Goal: Transaction & Acquisition: Purchase product/service

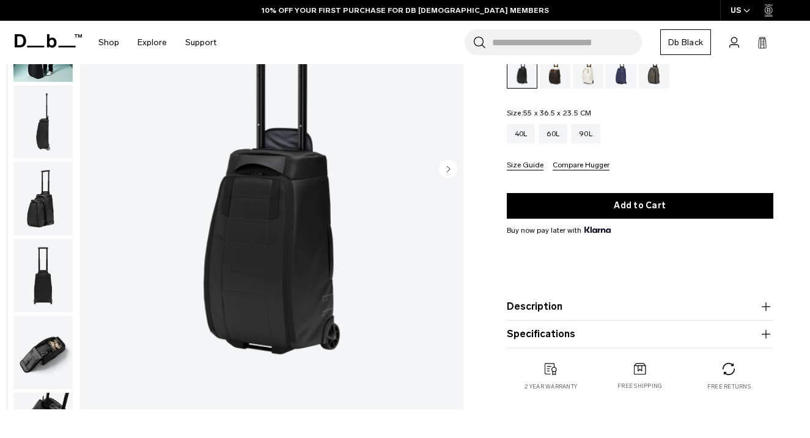
click at [41, 351] on img "button" at bounding box center [42, 352] width 59 height 73
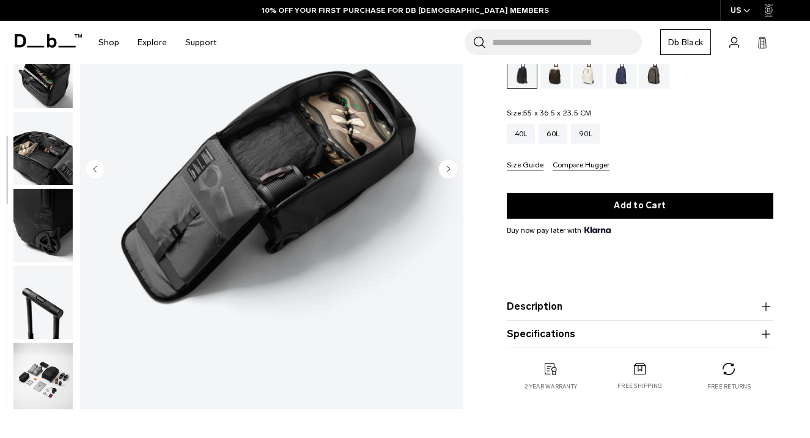
scroll to position [364, 0]
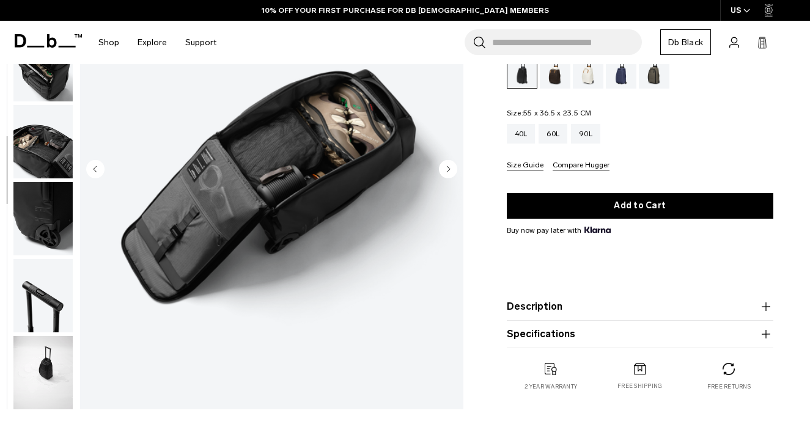
click at [49, 153] on img "button" at bounding box center [42, 141] width 59 height 73
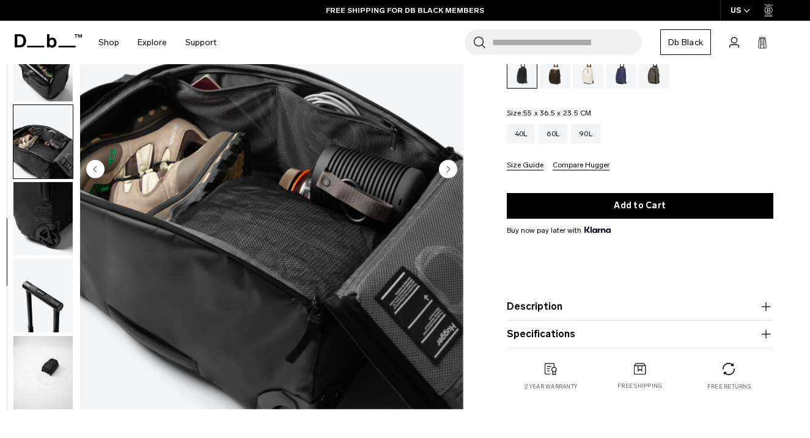
click at [51, 86] on img "button" at bounding box center [42, 65] width 59 height 73
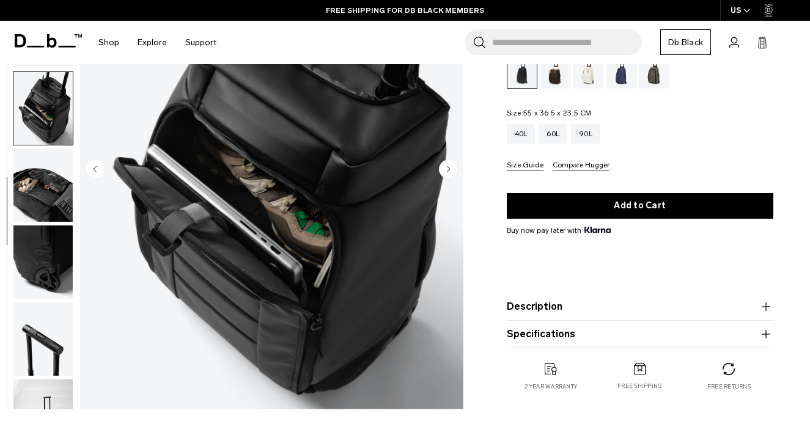
scroll to position [320, 0]
click at [59, 136] on img "button" at bounding box center [42, 109] width 59 height 73
click at [49, 211] on img "button" at bounding box center [42, 186] width 59 height 73
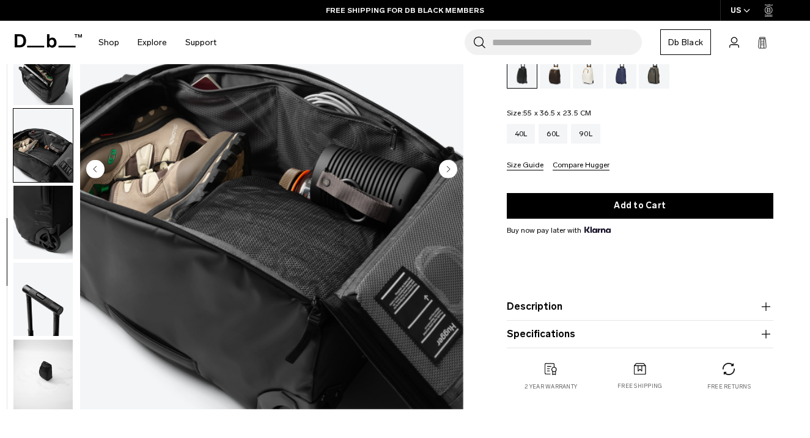
scroll to position [364, 0]
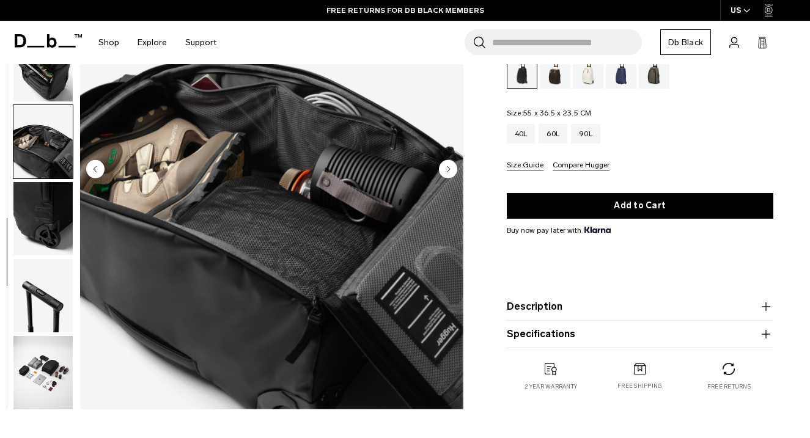
click at [186, 283] on img "8 / 11" at bounding box center [271, 170] width 383 height 478
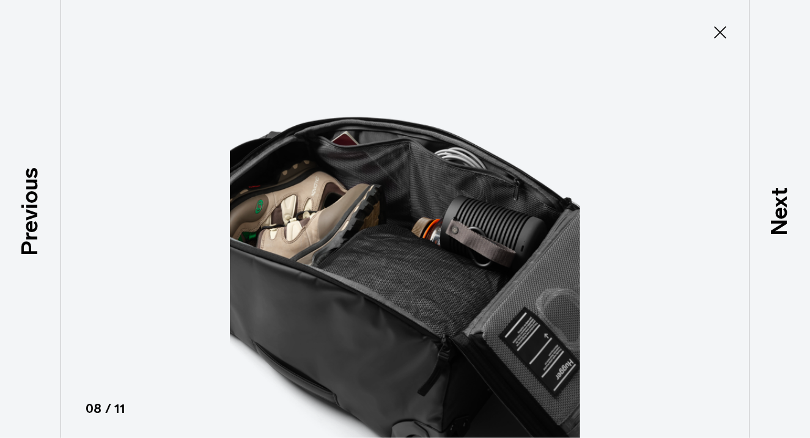
click at [339, 311] on img at bounding box center [405, 219] width 550 height 438
click at [717, 32] on icon at bounding box center [720, 33] width 20 height 20
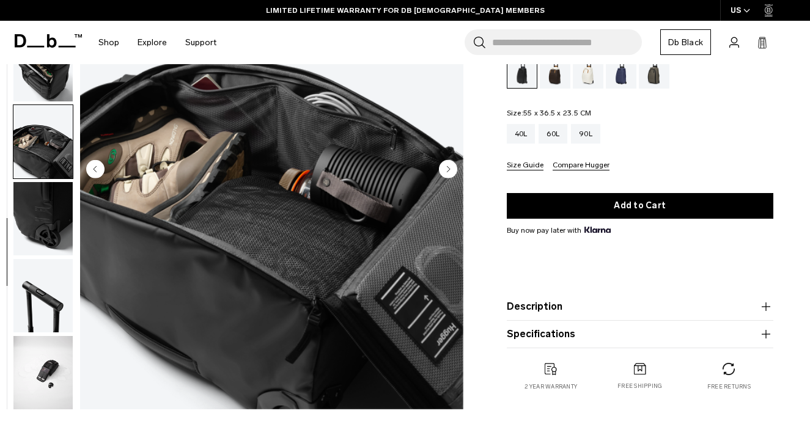
scroll to position [0, 0]
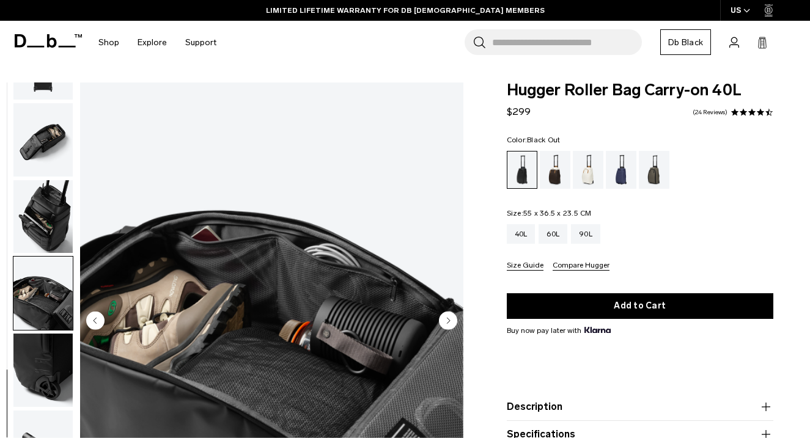
click at [50, 144] on img "button" at bounding box center [42, 139] width 59 height 73
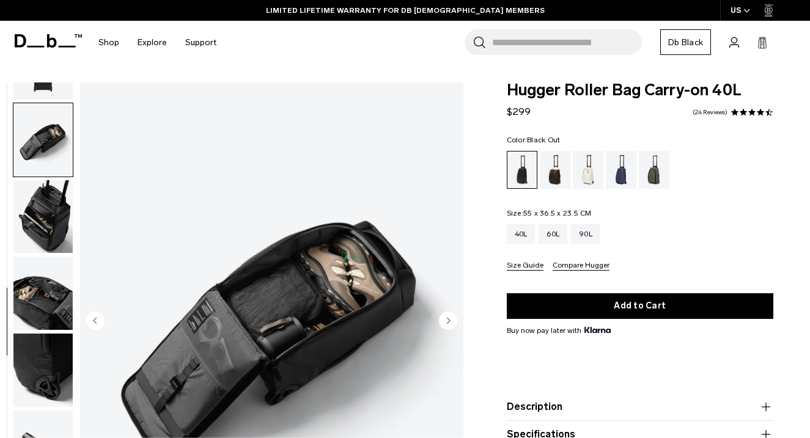
click at [47, 189] on img "button" at bounding box center [42, 216] width 59 height 73
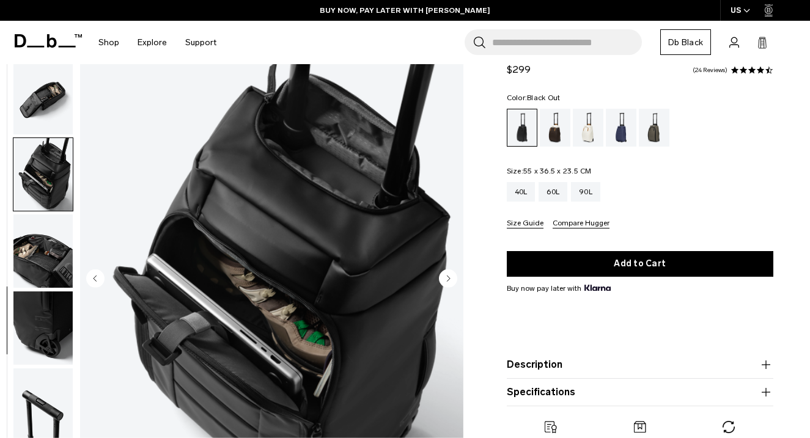
scroll to position [115, 0]
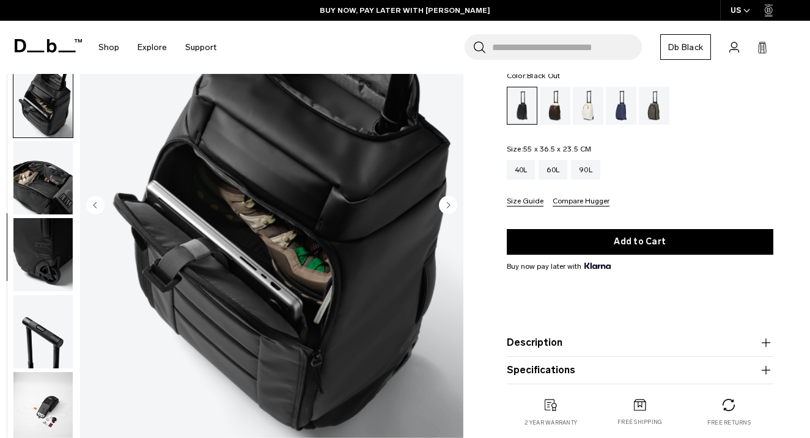
click at [550, 341] on button "Description" at bounding box center [639, 342] width 267 height 15
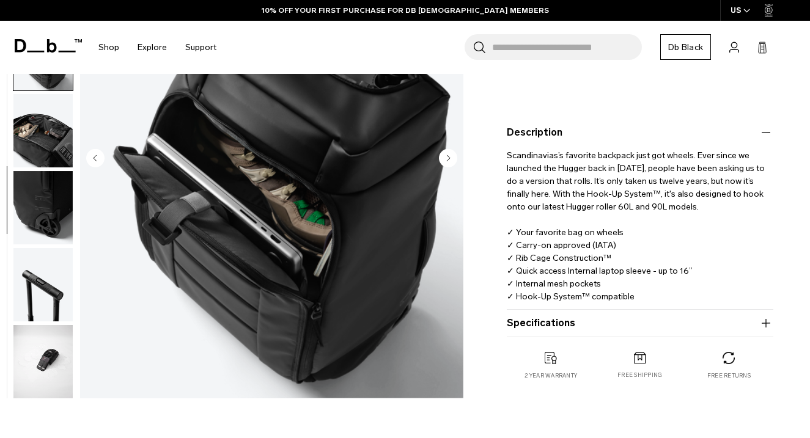
scroll to position [276, 0]
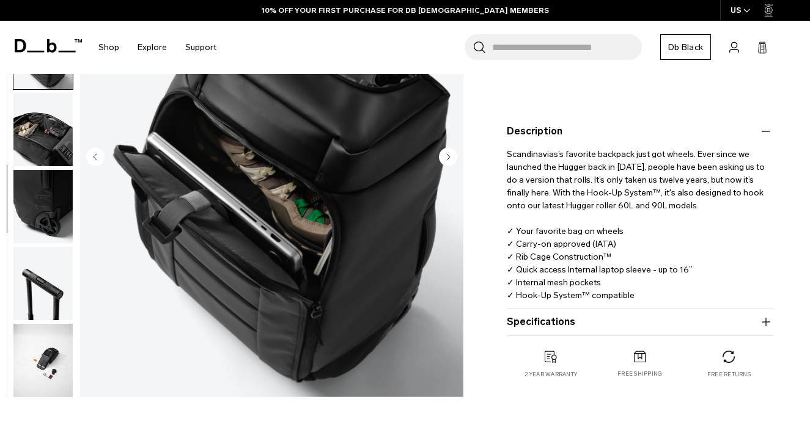
click at [558, 326] on button "Specifications" at bounding box center [639, 322] width 267 height 15
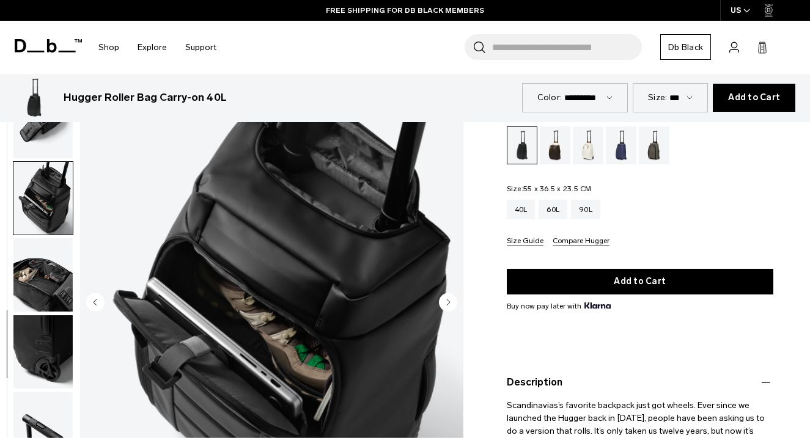
scroll to position [0, 0]
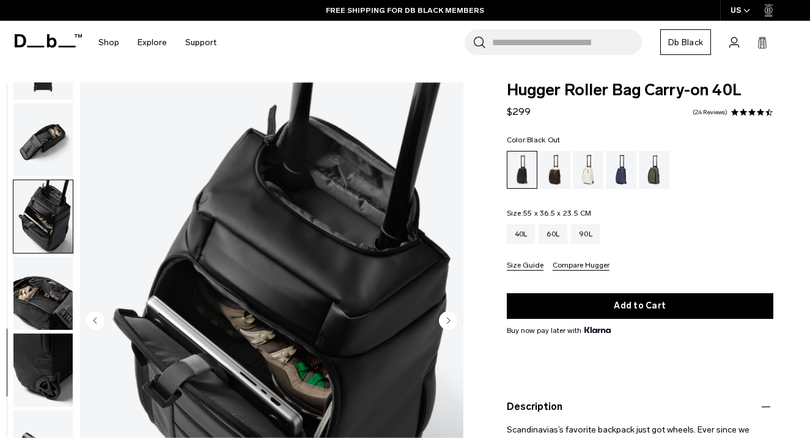
click at [316, 252] on img "7 / 11" at bounding box center [271, 321] width 383 height 478
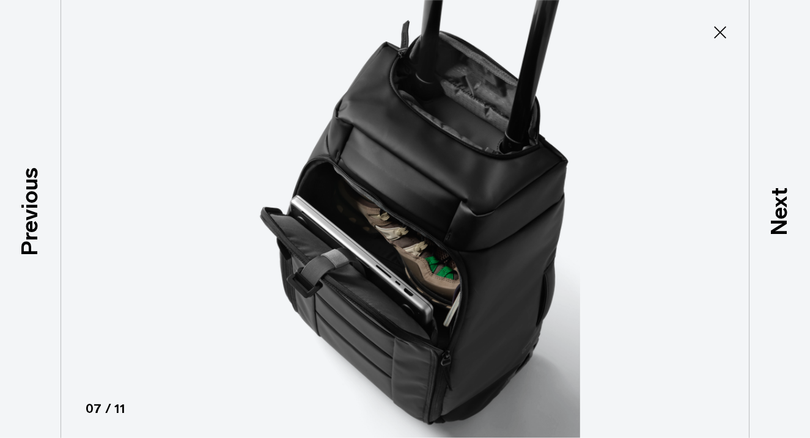
click at [422, 268] on img at bounding box center [405, 219] width 550 height 438
click at [448, 206] on img at bounding box center [405, 219] width 550 height 438
click at [447, 224] on img at bounding box center [405, 219] width 550 height 438
click at [717, 33] on icon at bounding box center [720, 33] width 20 height 20
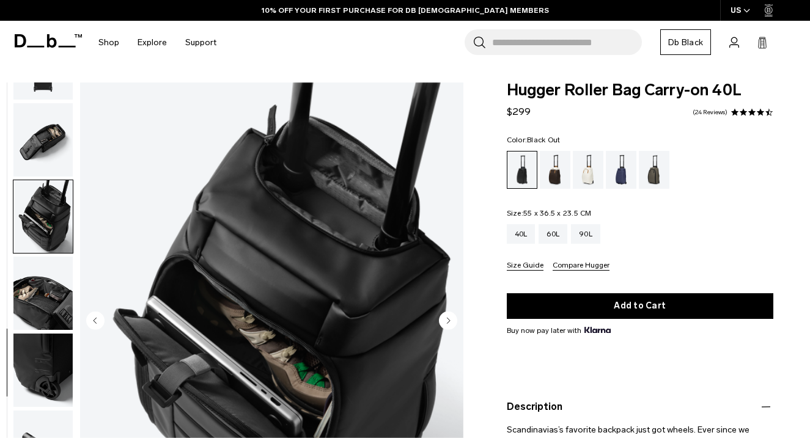
click at [444, 321] on circle "Next slide" at bounding box center [448, 320] width 18 height 18
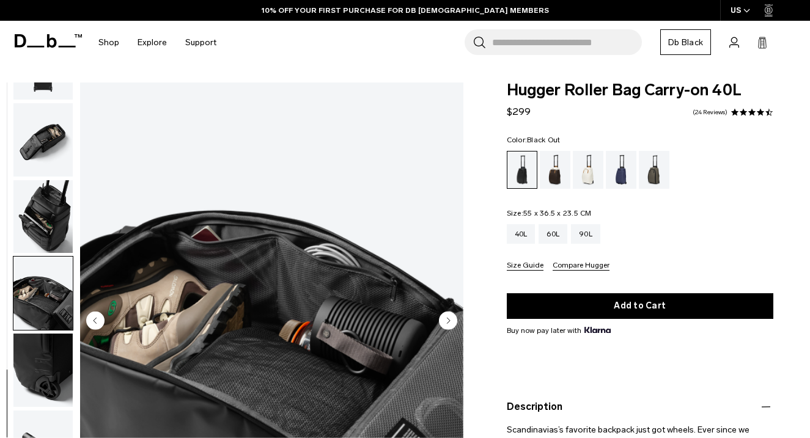
click at [444, 321] on circle "Next slide" at bounding box center [448, 320] width 18 height 18
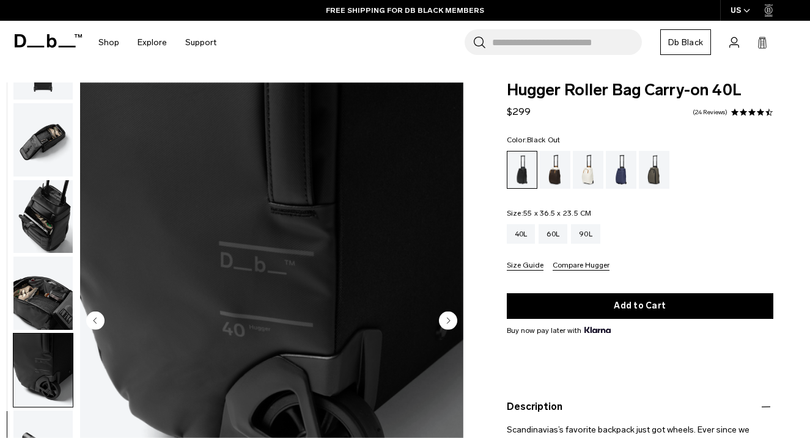
click at [444, 321] on circle "Next slide" at bounding box center [448, 320] width 18 height 18
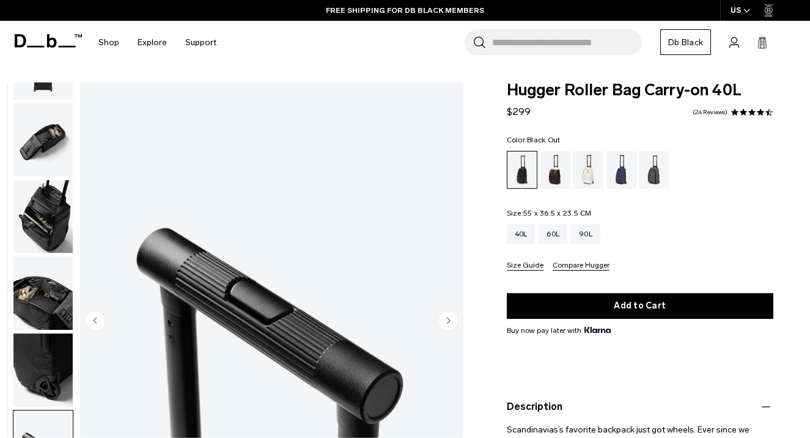
click at [444, 321] on circle "Next slide" at bounding box center [448, 320] width 18 height 18
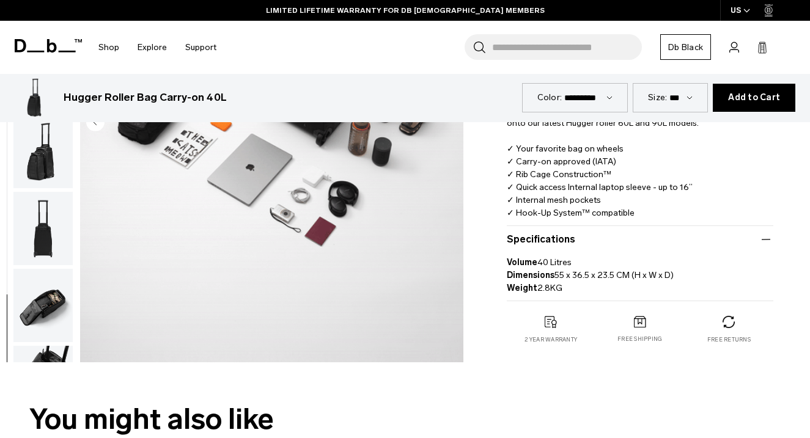
click at [44, 164] on img "button" at bounding box center [42, 151] width 59 height 73
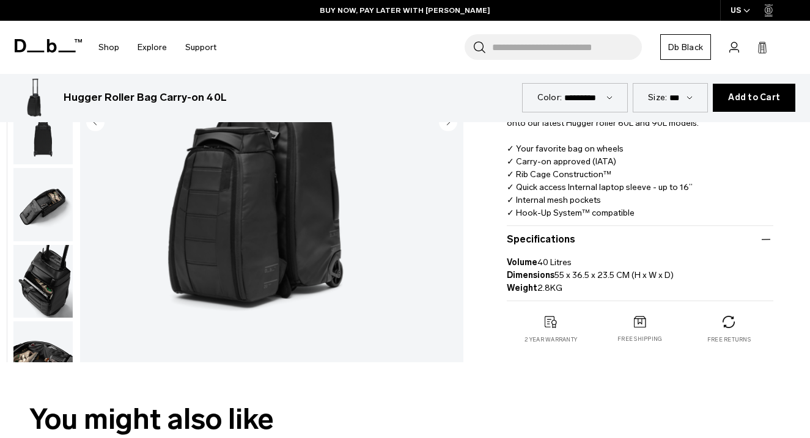
scroll to position [2, 0]
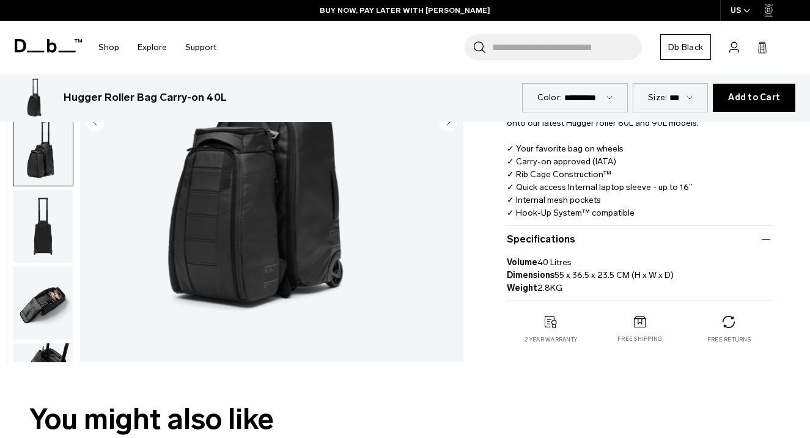
click at [34, 100] on img at bounding box center [34, 97] width 39 height 39
click at [34, 109] on img at bounding box center [34, 97] width 39 height 39
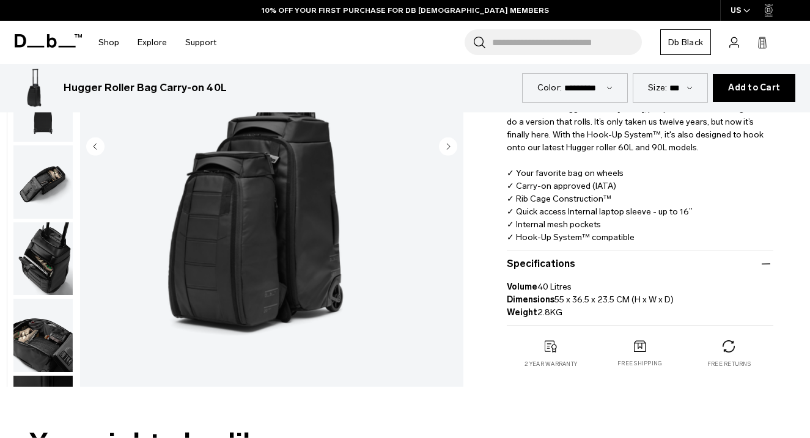
scroll to position [0, 0]
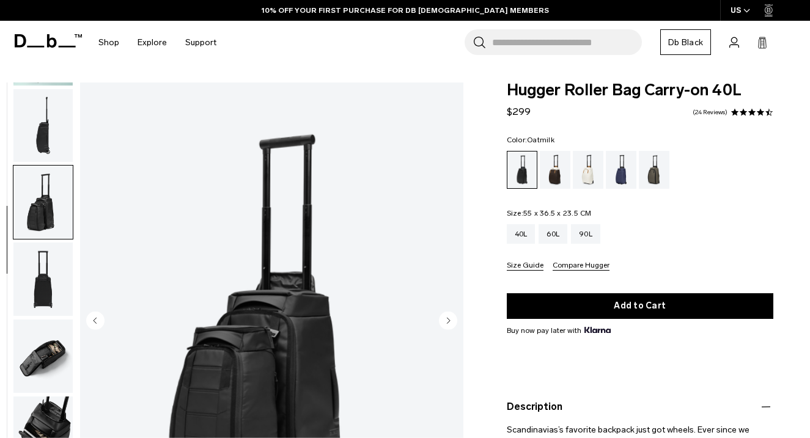
click at [577, 179] on div "Oatmilk" at bounding box center [587, 170] width 31 height 38
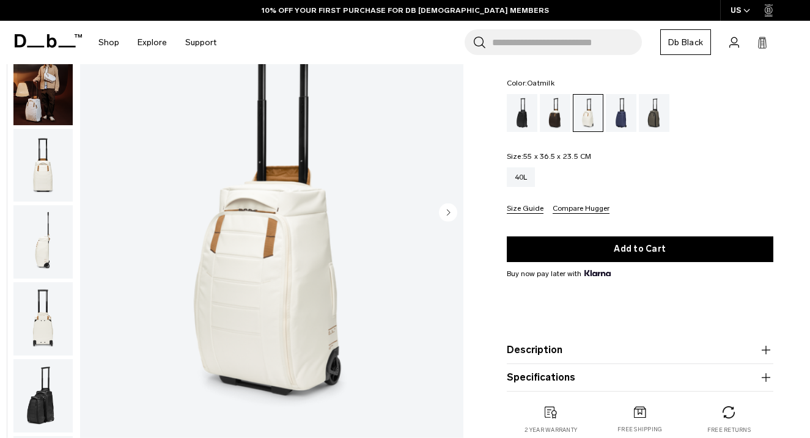
scroll to position [144, 0]
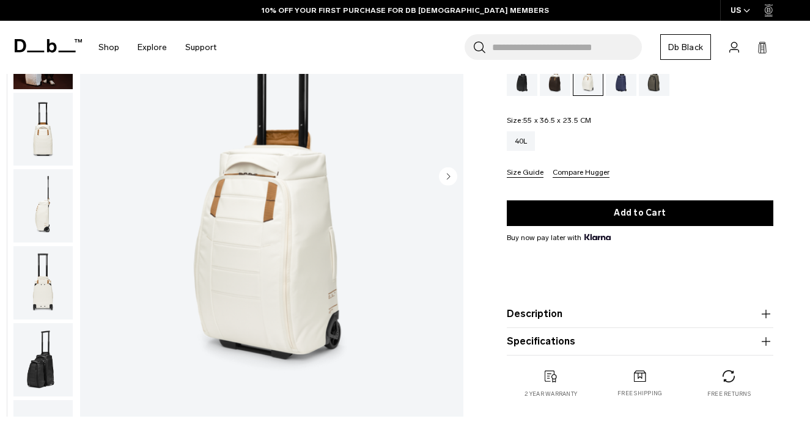
click at [281, 251] on img "1 / 11" at bounding box center [271, 177] width 383 height 478
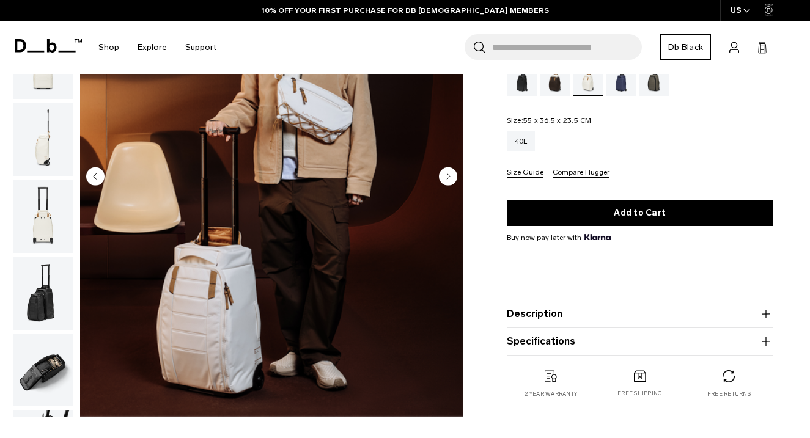
scroll to position [77, 0]
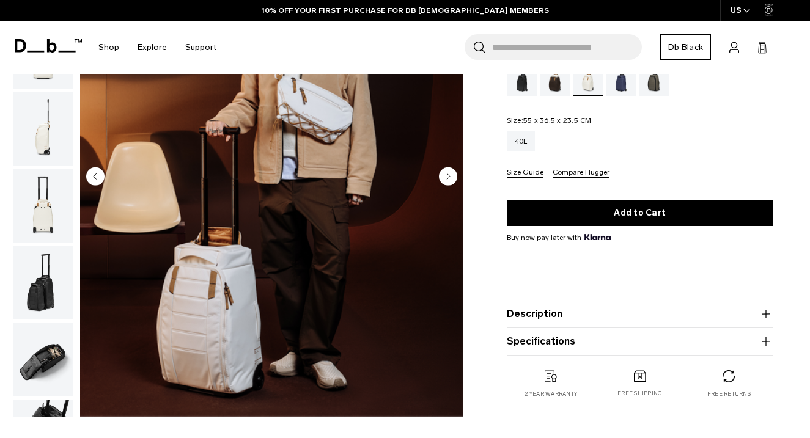
click at [214, 305] on img "2 / 11" at bounding box center [271, 177] width 383 height 478
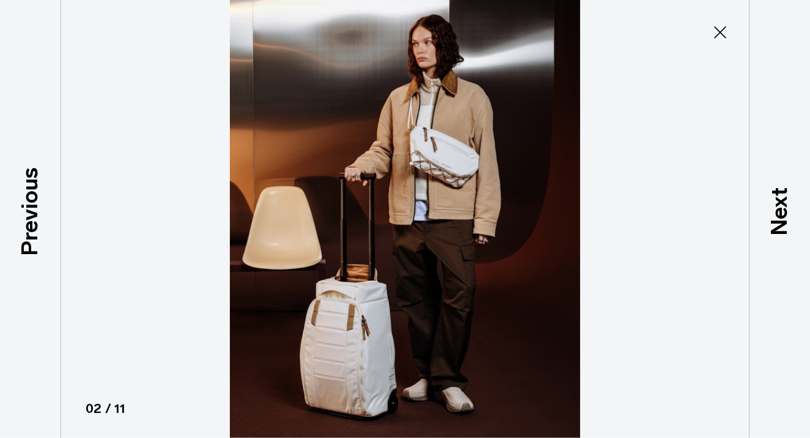
click at [349, 297] on img at bounding box center [405, 219] width 550 height 438
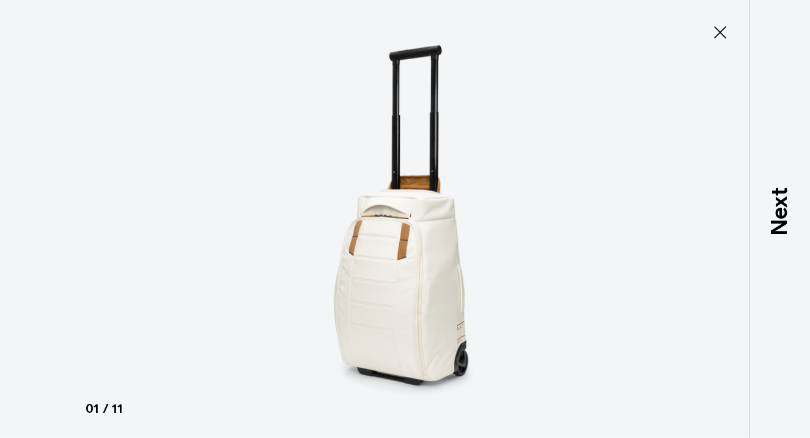
click at [724, 27] on icon at bounding box center [720, 32] width 12 height 12
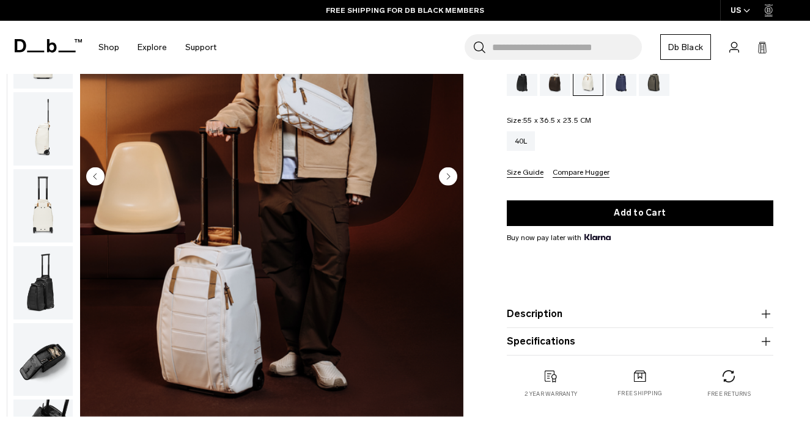
click at [445, 177] on circle "Next slide" at bounding box center [448, 176] width 18 height 18
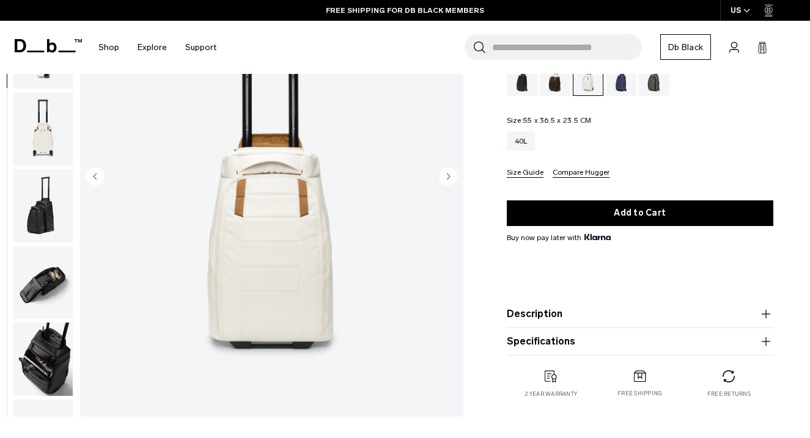
click at [445, 177] on circle "Next slide" at bounding box center [448, 176] width 18 height 18
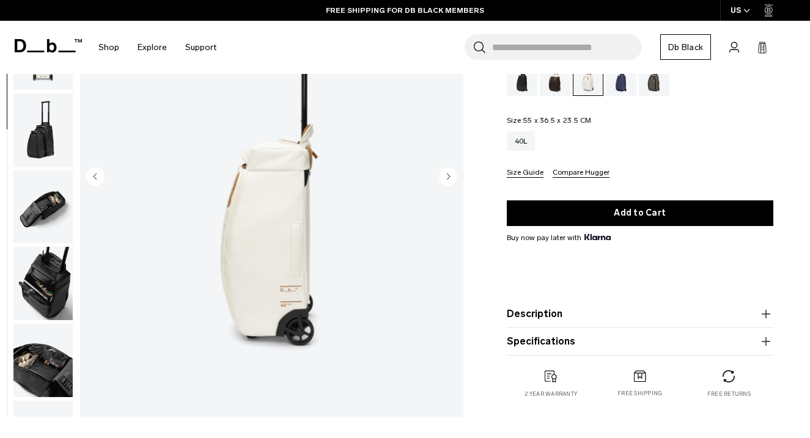
scroll to position [230, 0]
click at [282, 222] on img "4 / 11" at bounding box center [271, 177] width 383 height 478
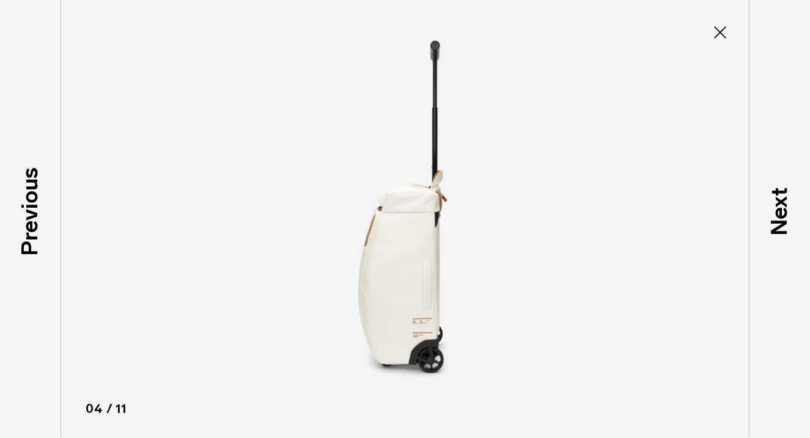
click at [386, 261] on img at bounding box center [405, 219] width 550 height 438
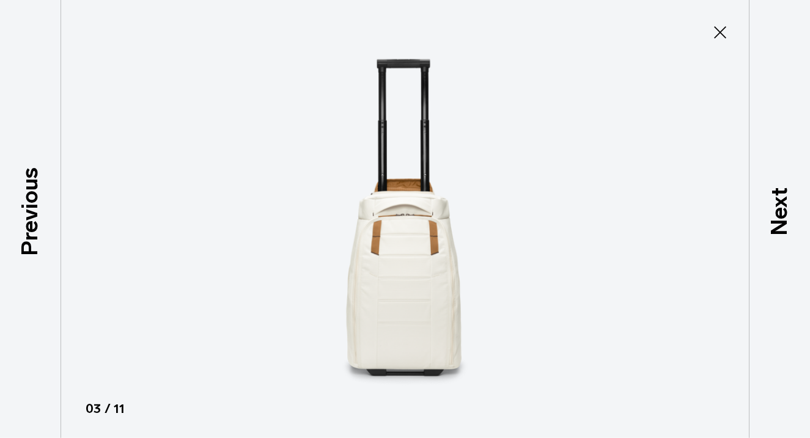
click at [719, 34] on icon at bounding box center [720, 33] width 20 height 20
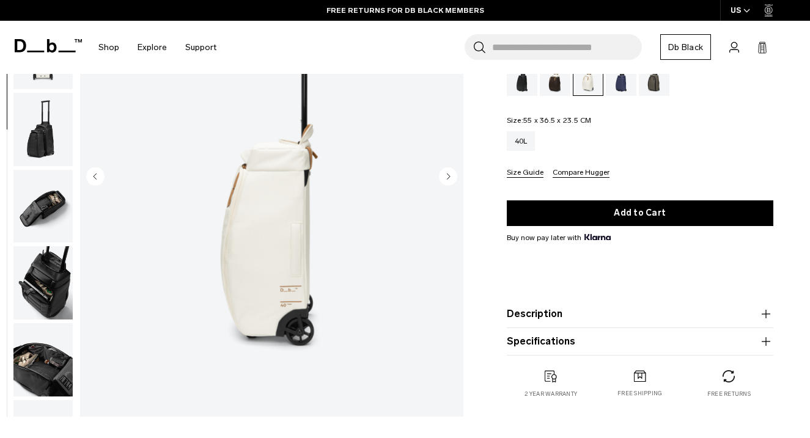
click at [444, 178] on circle "Next slide" at bounding box center [448, 176] width 18 height 18
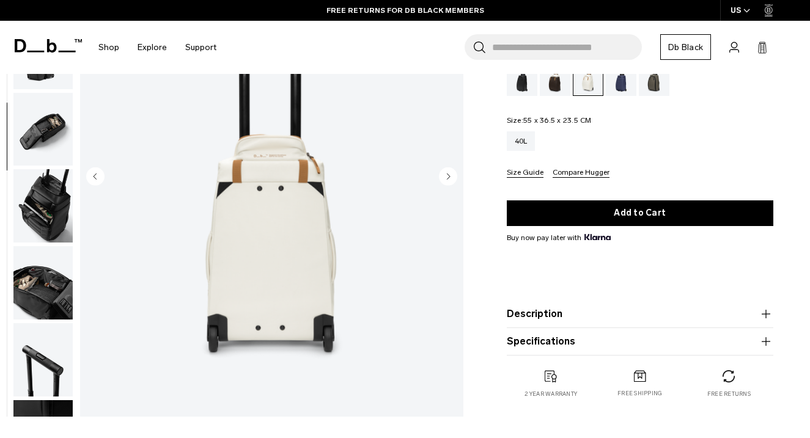
click at [444, 178] on circle "Next slide" at bounding box center [448, 176] width 18 height 18
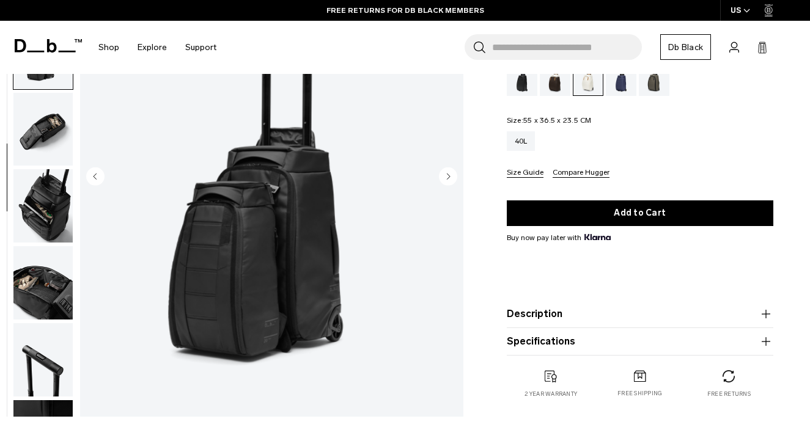
scroll to position [364, 0]
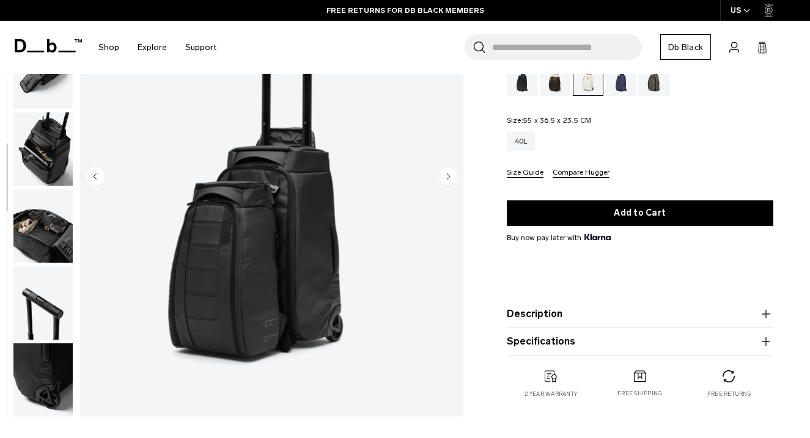
click at [444, 178] on circle "Next slide" at bounding box center [448, 176] width 18 height 18
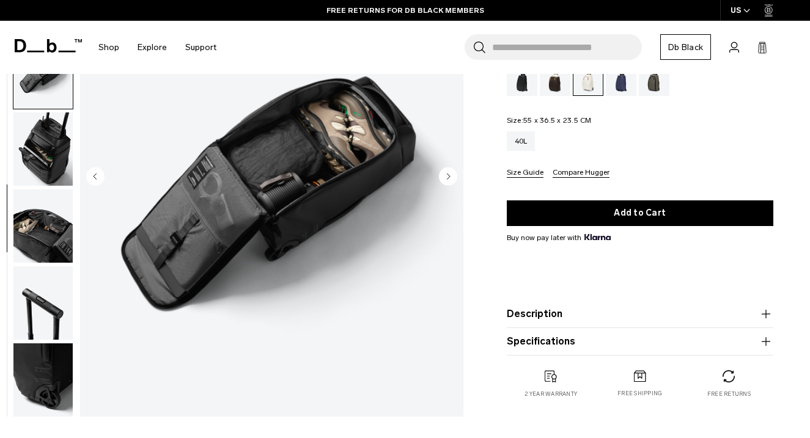
click at [444, 178] on circle "Next slide" at bounding box center [448, 176] width 18 height 18
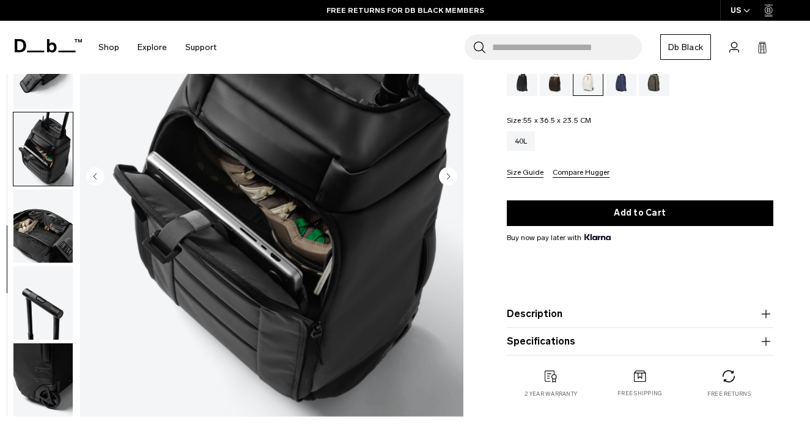
click at [444, 178] on circle "Next slide" at bounding box center [448, 176] width 18 height 18
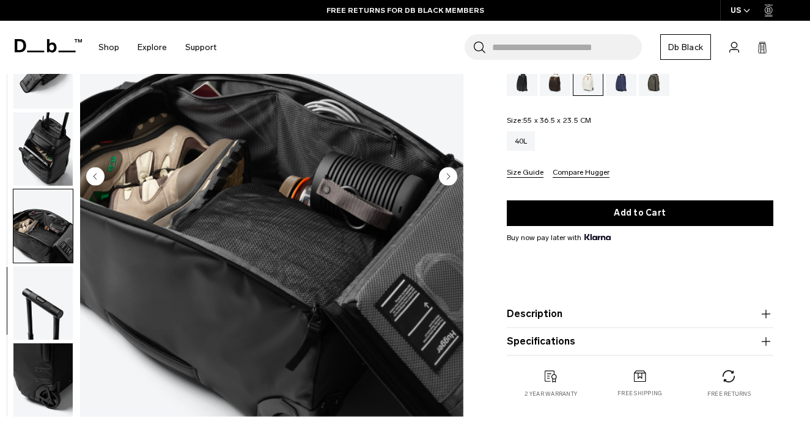
click at [585, 89] on div "Oatmilk" at bounding box center [588, 77] width 30 height 37
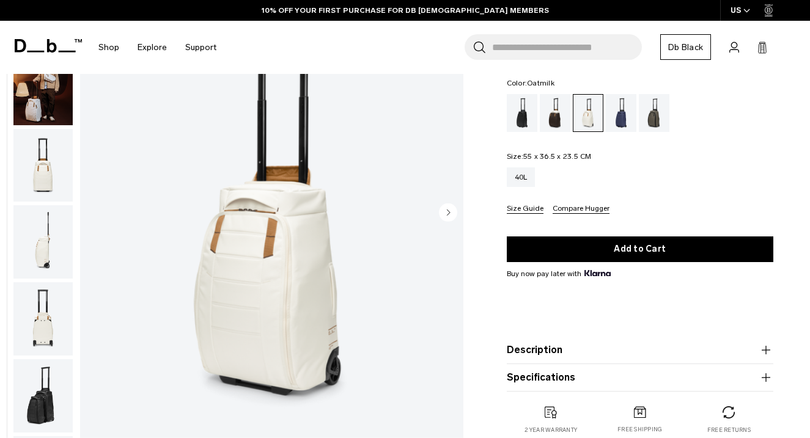
scroll to position [116, 0]
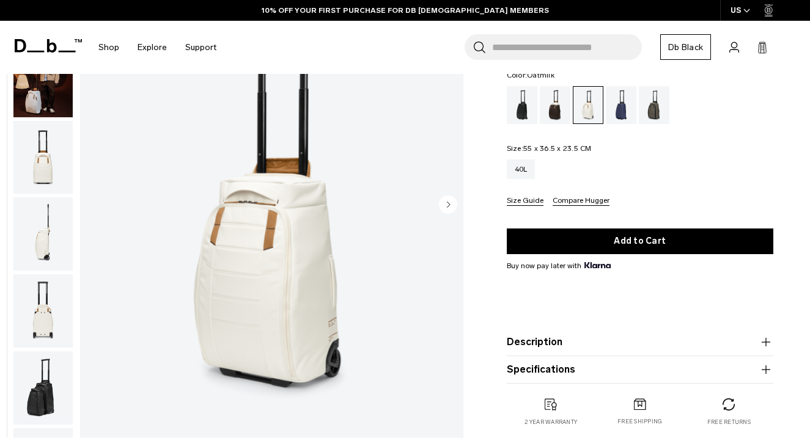
click at [43, 249] on img "button" at bounding box center [42, 233] width 59 height 73
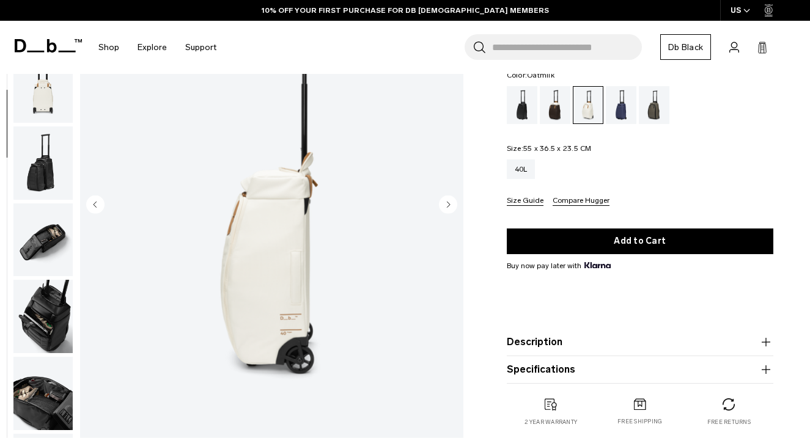
scroll to position [230, 0]
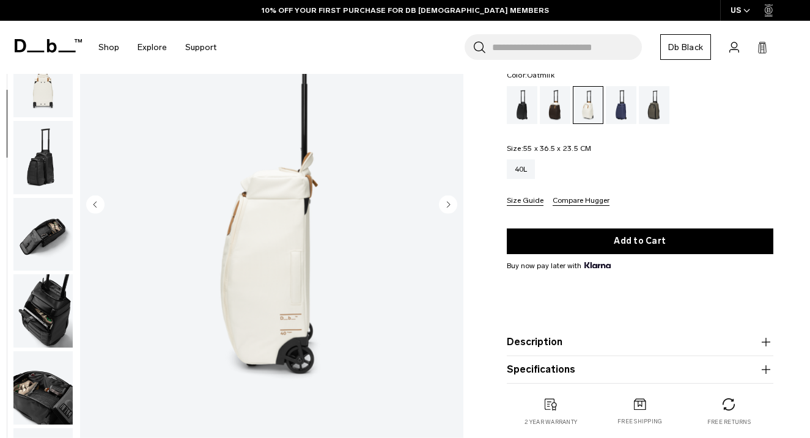
click at [236, 282] on img "4 / 11" at bounding box center [271, 205] width 383 height 478
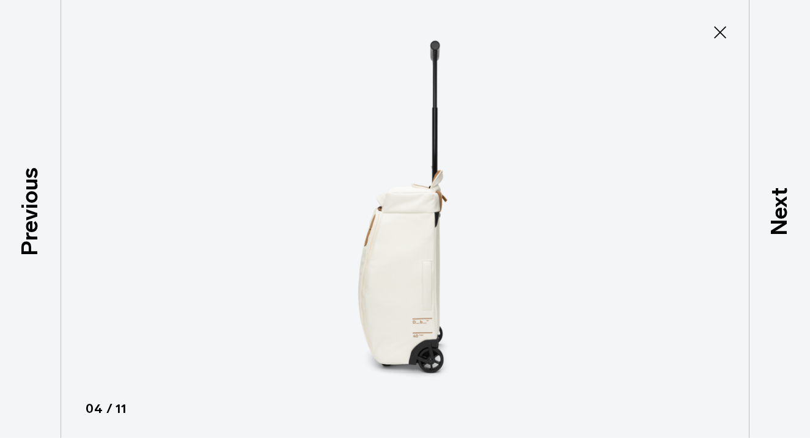
click at [323, 250] on img at bounding box center [405, 219] width 550 height 438
click at [387, 250] on img at bounding box center [405, 219] width 550 height 438
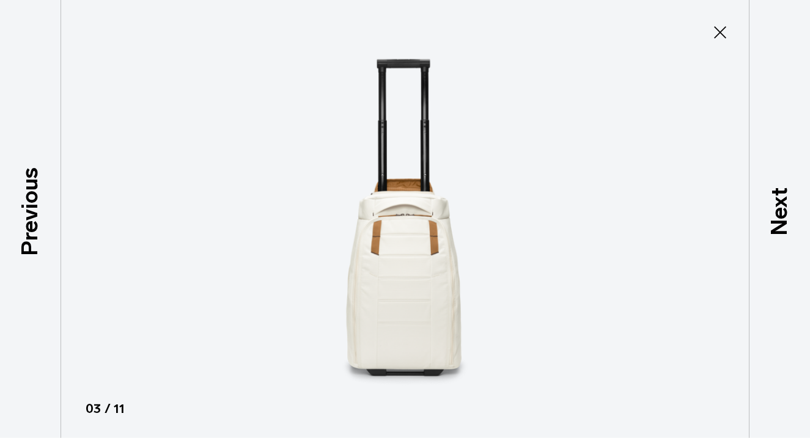
click at [387, 250] on img at bounding box center [405, 219] width 550 height 438
click at [721, 31] on icon at bounding box center [720, 32] width 12 height 12
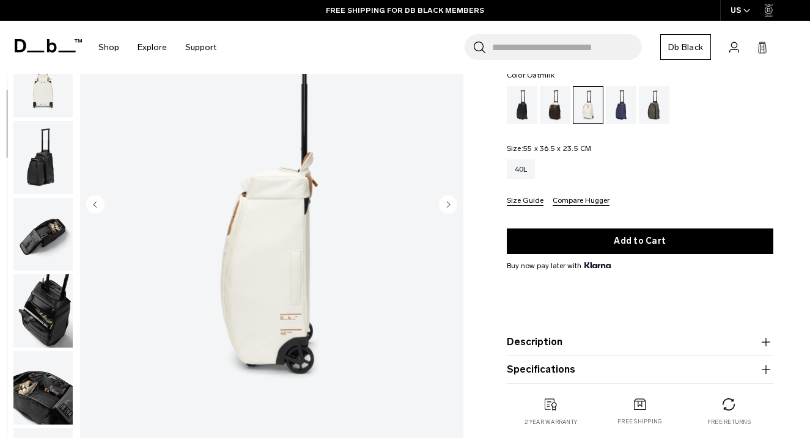
click at [48, 225] on img "button" at bounding box center [42, 234] width 59 height 73
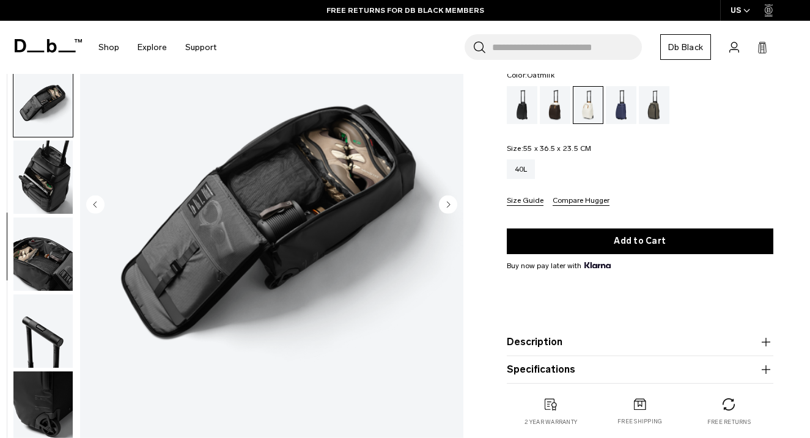
scroll to position [0, 0]
